Goal: Information Seeking & Learning: Learn about a topic

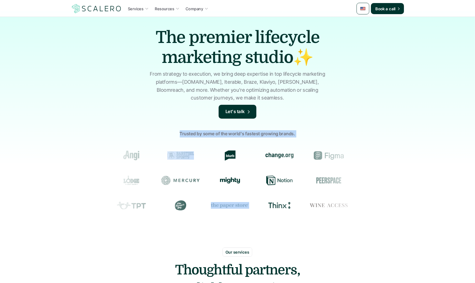
drag, startPoint x: 219, startPoint y: 189, endPoint x: 349, endPoint y: 223, distance: 134.4
click at [349, 223] on div "Trusted by some of the world's fastest growing brands." at bounding box center [237, 173] width 475 height 105
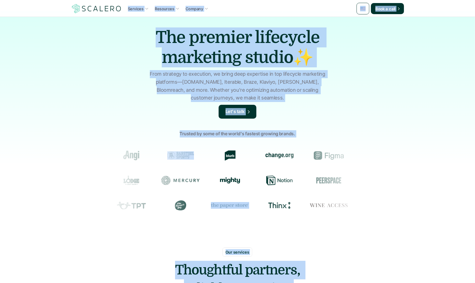
drag, startPoint x: 361, startPoint y: 226, endPoint x: 211, endPoint y: 170, distance: 160.2
click at [361, 226] on div "Trusted by some of the world's fastest growing brands." at bounding box center [237, 173] width 475 height 105
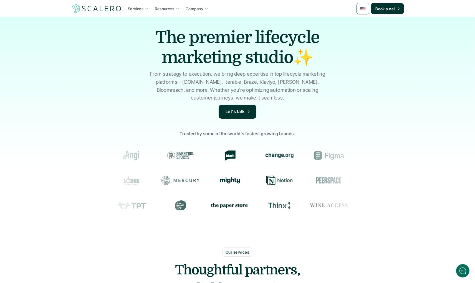
scroll to position [7, 0]
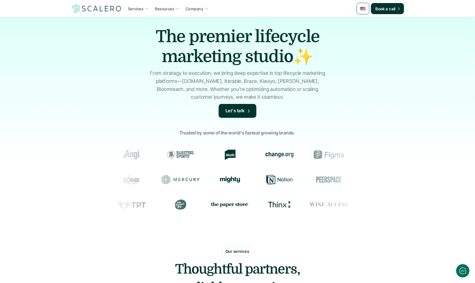
click at [85, 110] on div "The premier lifecycle marketing studio✨ From strategy to execution, we bring de…" at bounding box center [237, 126] width 475 height 233
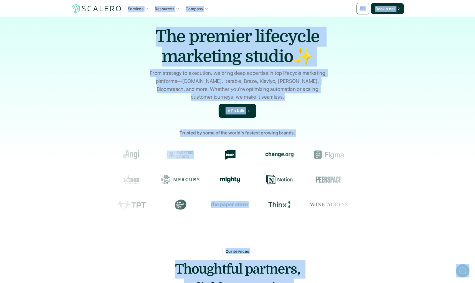
drag, startPoint x: 87, startPoint y: 110, endPoint x: 48, endPoint y: 103, distance: 39.2
click at [87, 110] on div "The premier lifecycle marketing studio✨ From strategy to execution, we bring de…" at bounding box center [237, 126] width 475 height 233
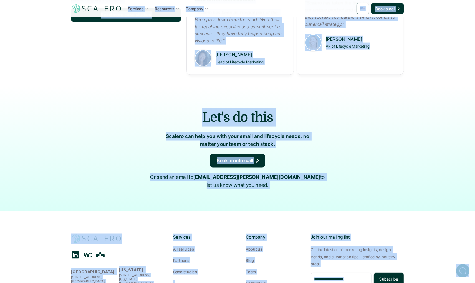
scroll to position [673, 0]
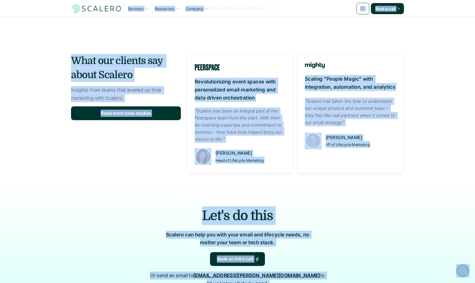
drag, startPoint x: 59, startPoint y: 127, endPoint x: 156, endPoint y: 209, distance: 127.0
click at [156, 209] on h2 "Let's do this" at bounding box center [237, 216] width 288 height 19
drag, startPoint x: 157, startPoint y: 222, endPoint x: 82, endPoint y: 85, distance: 156.3
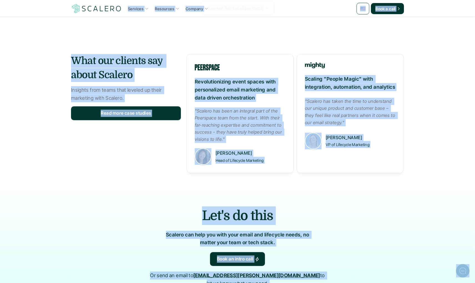
click at [49, 69] on section "What our clients say about Scalero Insights from teams that leveled up their ma…" at bounding box center [237, 108] width 475 height 153
drag, startPoint x: 53, startPoint y: 65, endPoint x: 163, endPoint y: 187, distance: 163.8
drag, startPoint x: 117, startPoint y: 186, endPoint x: 99, endPoint y: 141, distance: 47.6
click at [117, 185] on div "Let's do this Scalero can help you with your email and lifecycle needs, no matt…" at bounding box center [237, 246] width 333 height 125
